Goal: Register for event/course

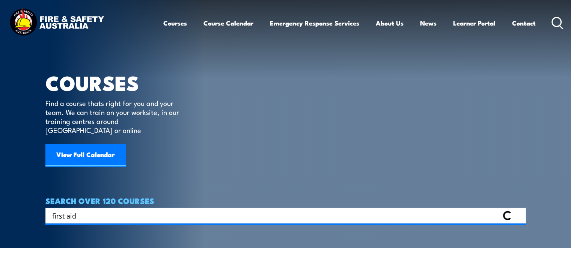
type input "first aid"
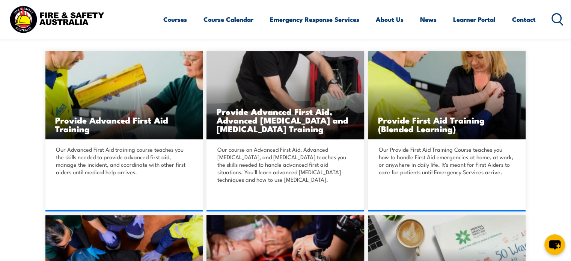
scroll to position [113, 0]
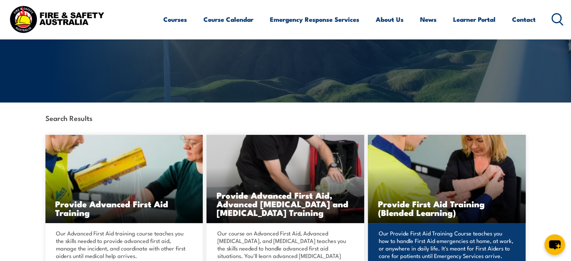
click at [413, 206] on h3 "Provide First Aid Training (Blended Learning)" at bounding box center [447, 207] width 138 height 17
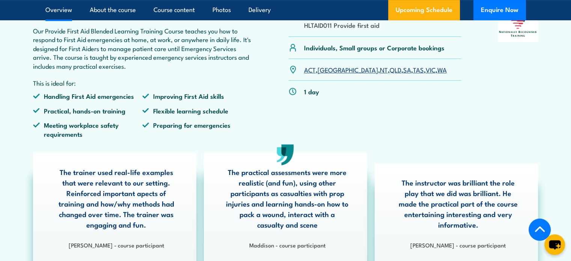
scroll to position [263, 0]
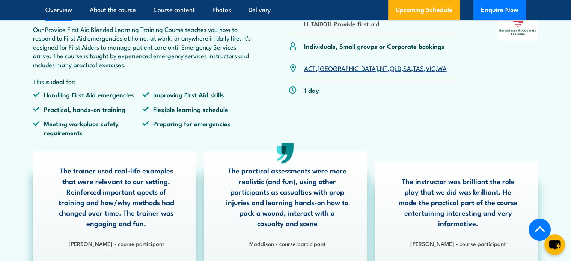
click at [390, 72] on link "QLD" at bounding box center [396, 67] width 12 height 9
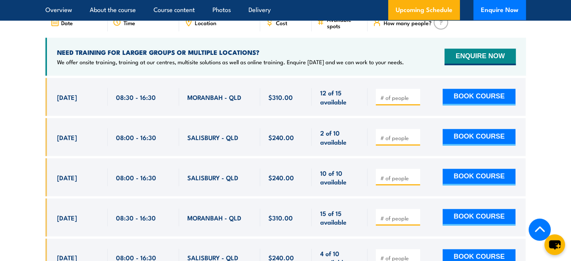
scroll to position [1487, 0]
